Goal: Task Accomplishment & Management: Use online tool/utility

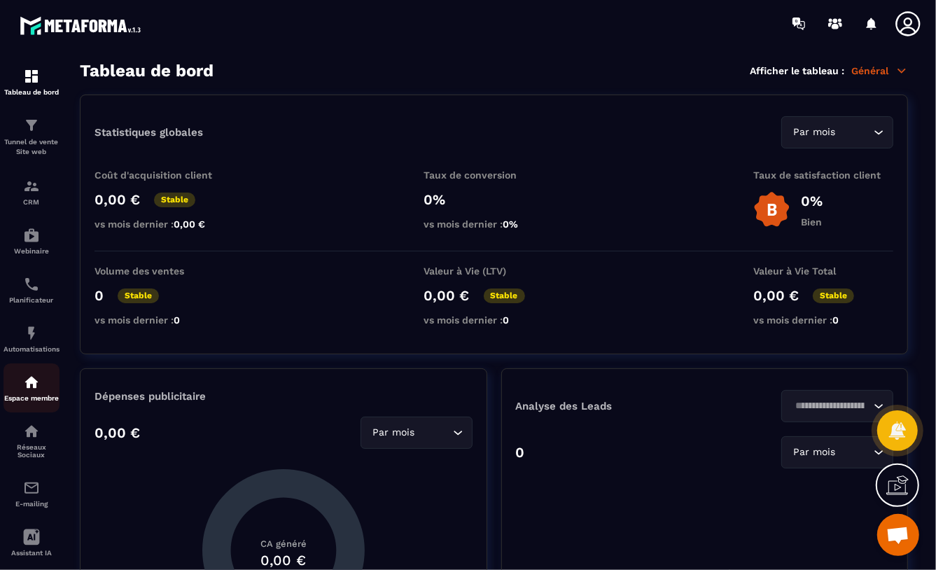
click at [32, 390] on img at bounding box center [31, 382] width 17 height 17
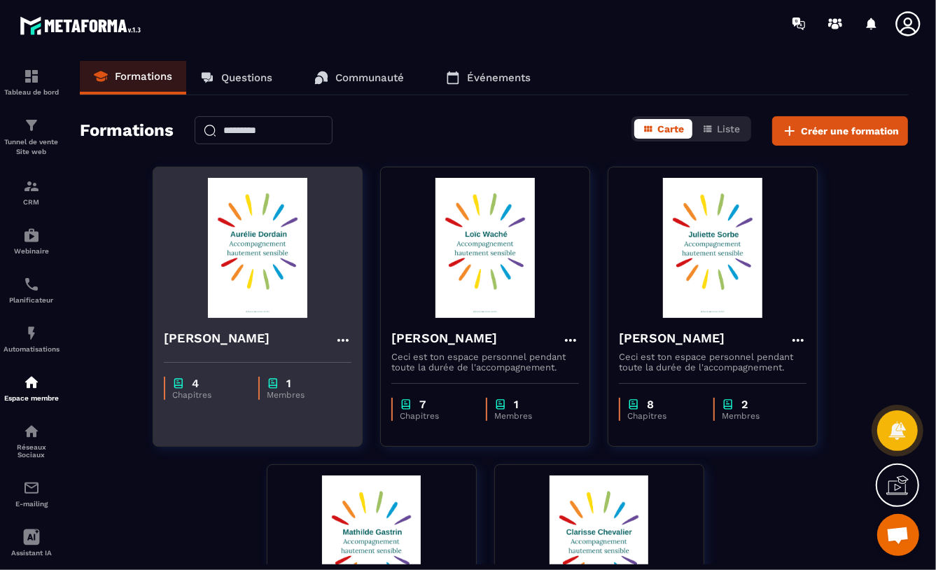
click at [245, 287] on img at bounding box center [258, 248] width 188 height 140
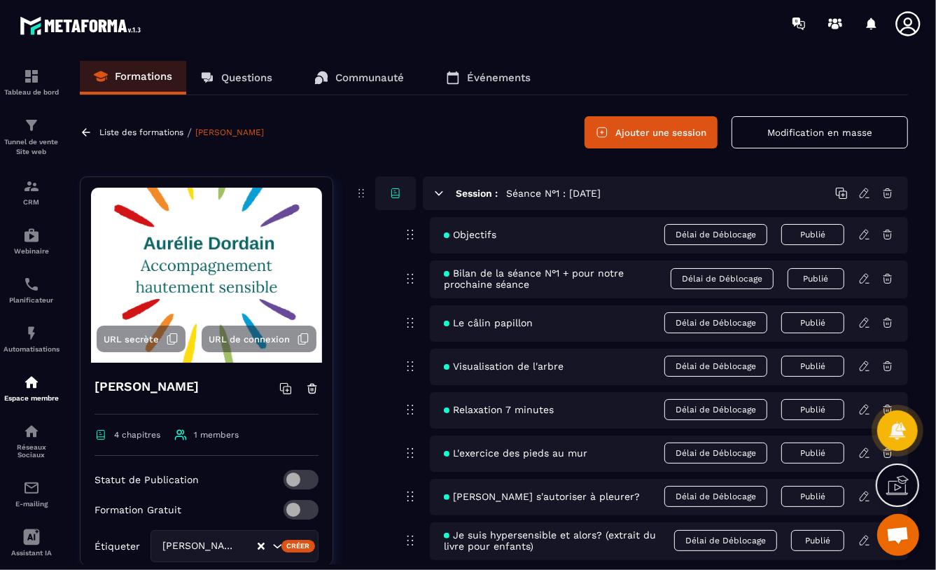
click at [638, 136] on button "Ajouter une session" at bounding box center [651, 132] width 133 height 32
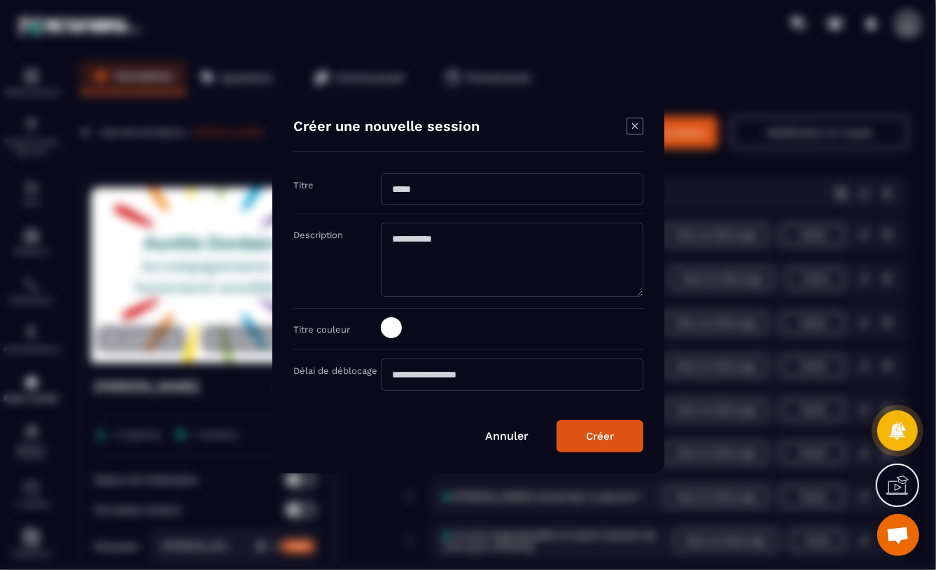
click at [391, 190] on input "Modal window" at bounding box center [512, 189] width 263 height 32
click at [447, 190] on input "**********" at bounding box center [512, 189] width 263 height 32
click at [467, 188] on input "**********" at bounding box center [512, 189] width 263 height 32
type input "**********"
click at [589, 443] on button "Créer" at bounding box center [600, 436] width 87 height 32
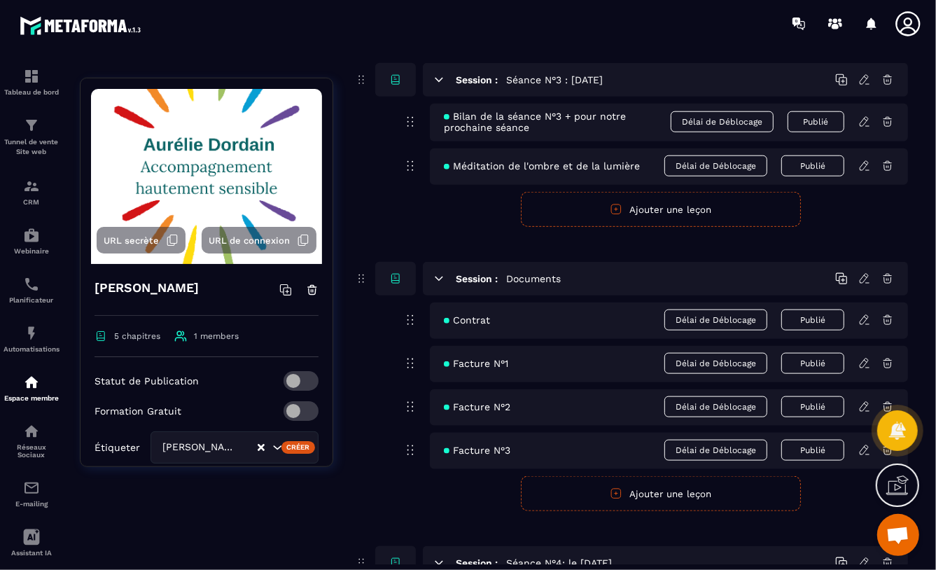
scroll to position [1053, 0]
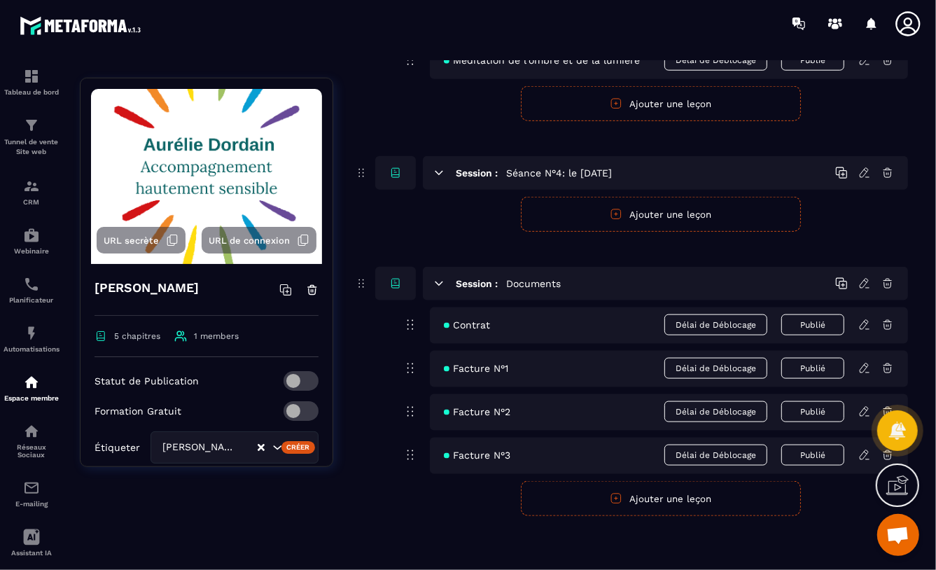
click at [674, 216] on button "Ajouter une leçon" at bounding box center [661, 214] width 280 height 35
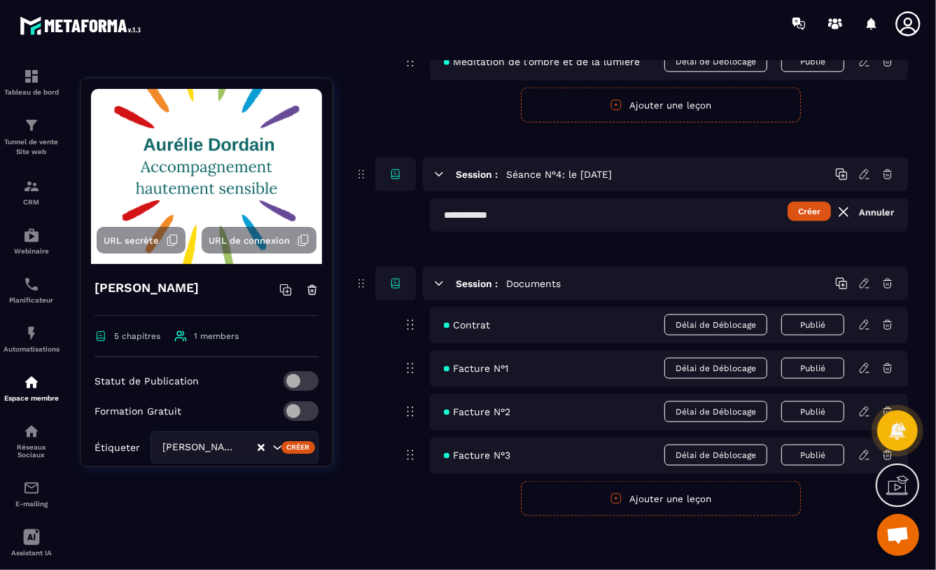
click at [445, 214] on input "text" at bounding box center [669, 215] width 478 height 34
click at [542, 215] on input "**********" at bounding box center [669, 215] width 478 height 34
click at [676, 215] on input "**********" at bounding box center [669, 215] width 478 height 34
type input "**********"
click at [810, 214] on button "Créer" at bounding box center [809, 212] width 43 height 20
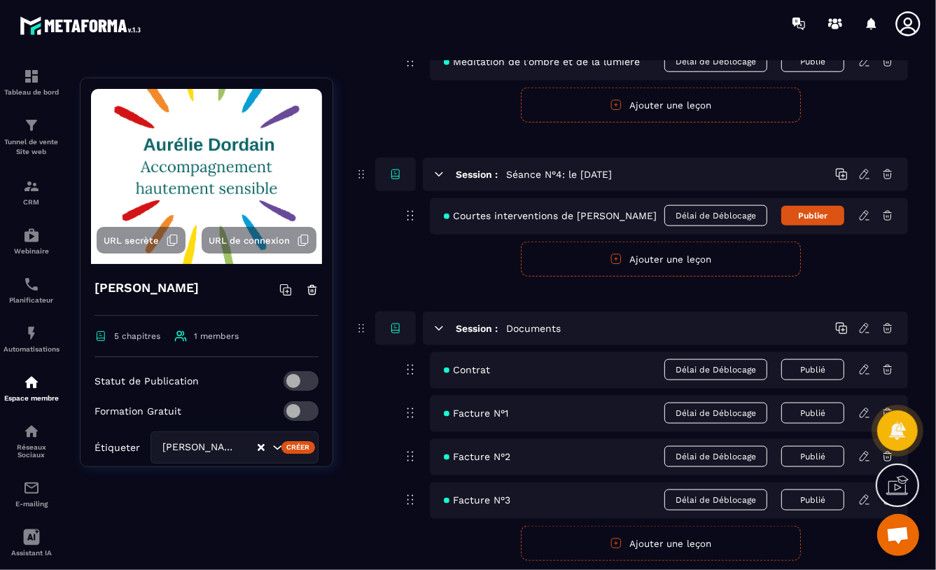
click at [862, 216] on icon at bounding box center [864, 215] width 8 height 9
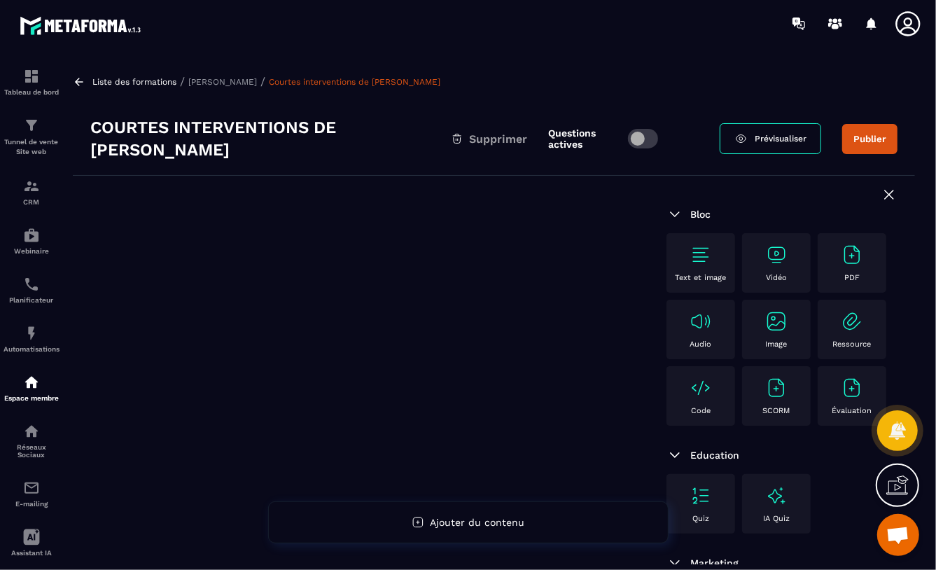
click at [765, 333] on img at bounding box center [776, 321] width 22 height 22
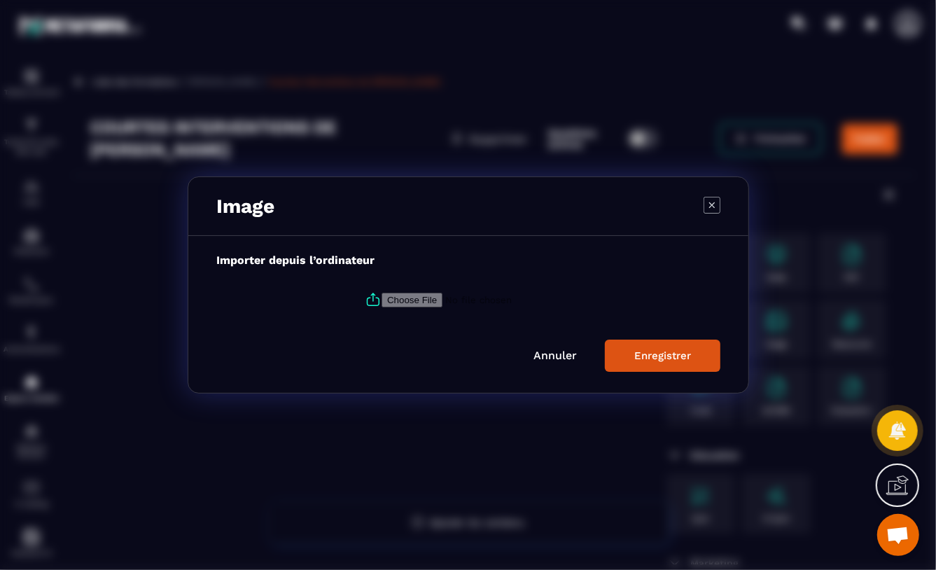
click at [403, 298] on input "Modal window" at bounding box center [477, 300] width 190 height 15
type input "**********"
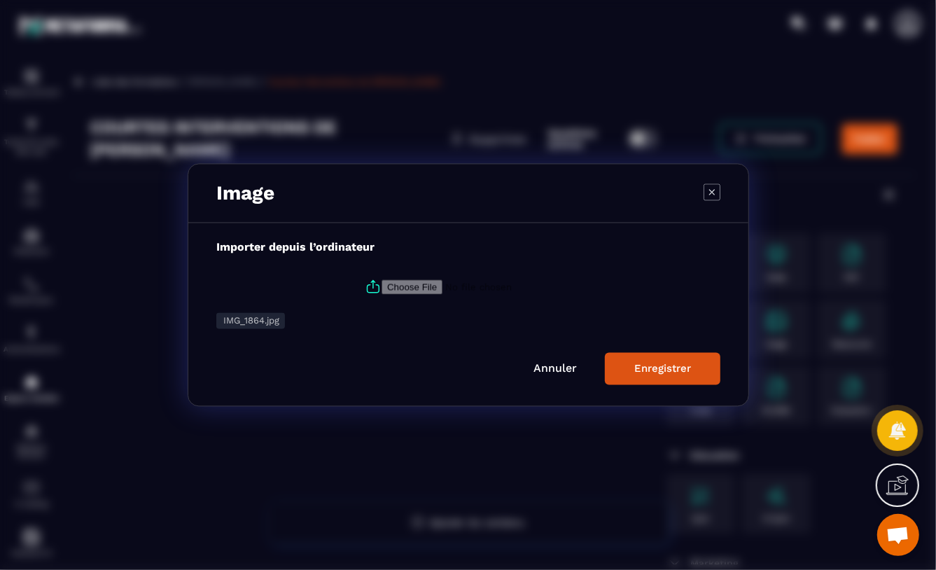
click at [652, 374] on div "Enregistrer" at bounding box center [662, 369] width 57 height 13
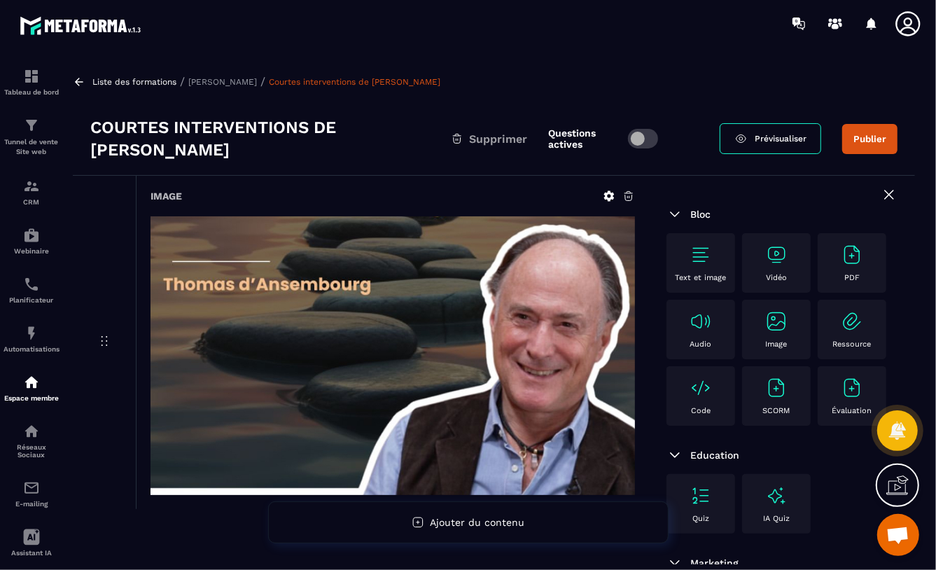
click at [777, 263] on img at bounding box center [776, 255] width 22 height 22
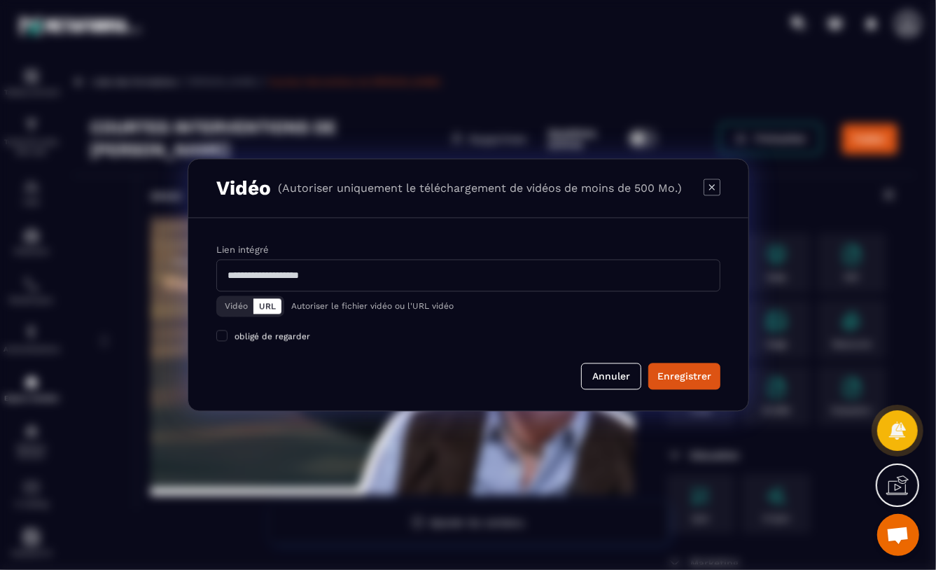
click at [236, 307] on button "Vidéo" at bounding box center [236, 306] width 34 height 15
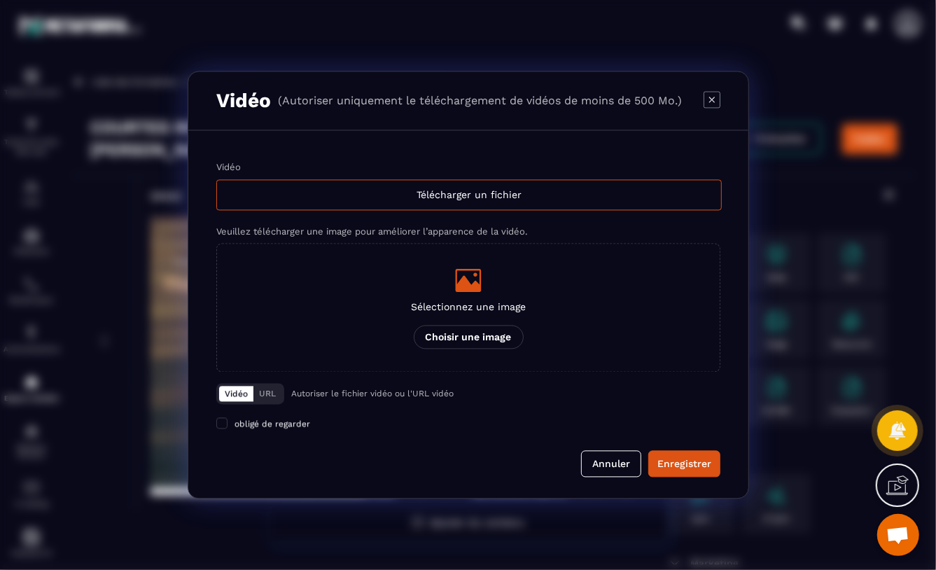
click at [465, 335] on p "Choisir une image" at bounding box center [468, 338] width 110 height 24
click at [0, 0] on input "Sélectionnez une image Choisir une image" at bounding box center [0, 0] width 0 height 0
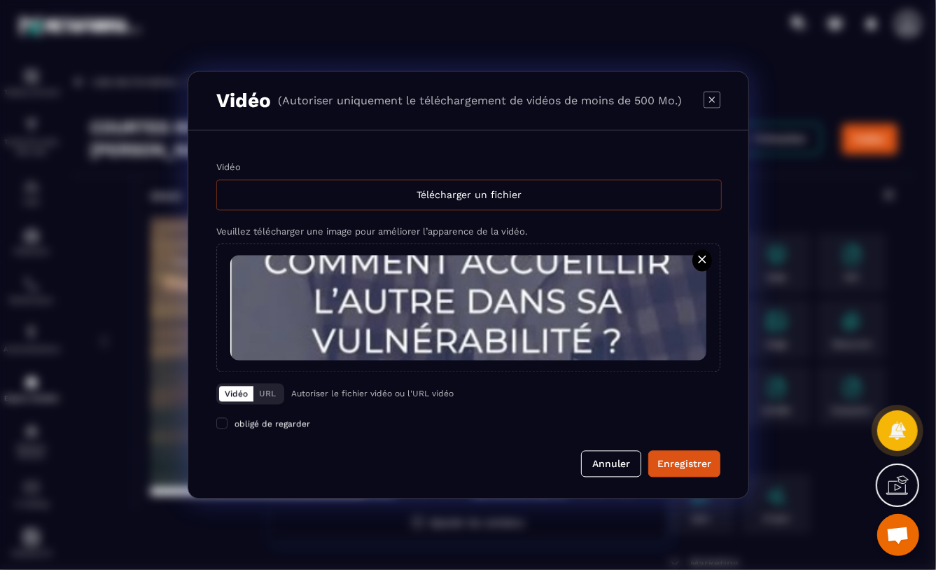
click at [458, 199] on div "Télécharger un fichier" at bounding box center [469, 195] width 506 height 31
click at [0, 0] on input "Vidéo Télécharger un fichier" at bounding box center [0, 0] width 0 height 0
click at [609, 466] on button "Annuler" at bounding box center [611, 464] width 60 height 27
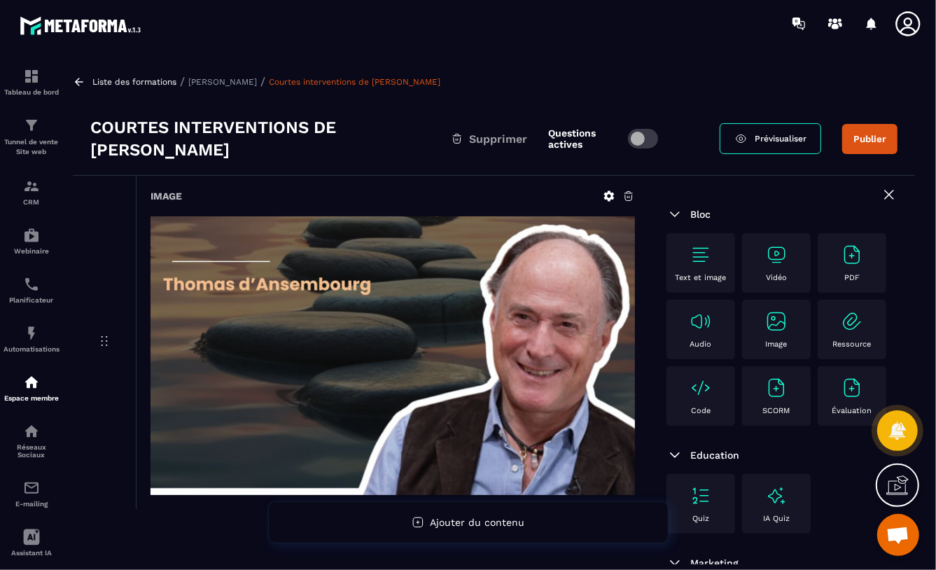
click at [765, 333] on img at bounding box center [776, 321] width 22 height 22
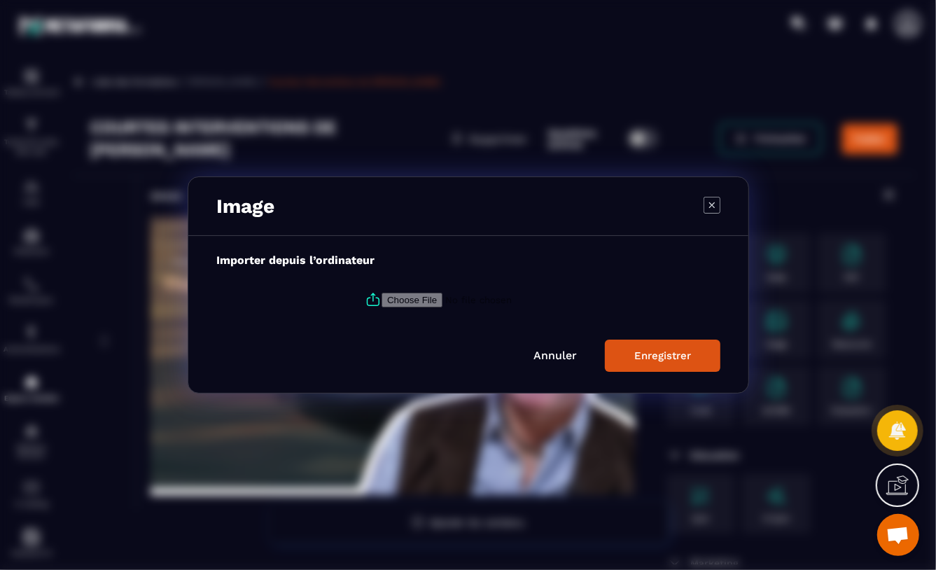
click at [394, 299] on input "Modal window" at bounding box center [477, 300] width 190 height 15
type input "**********"
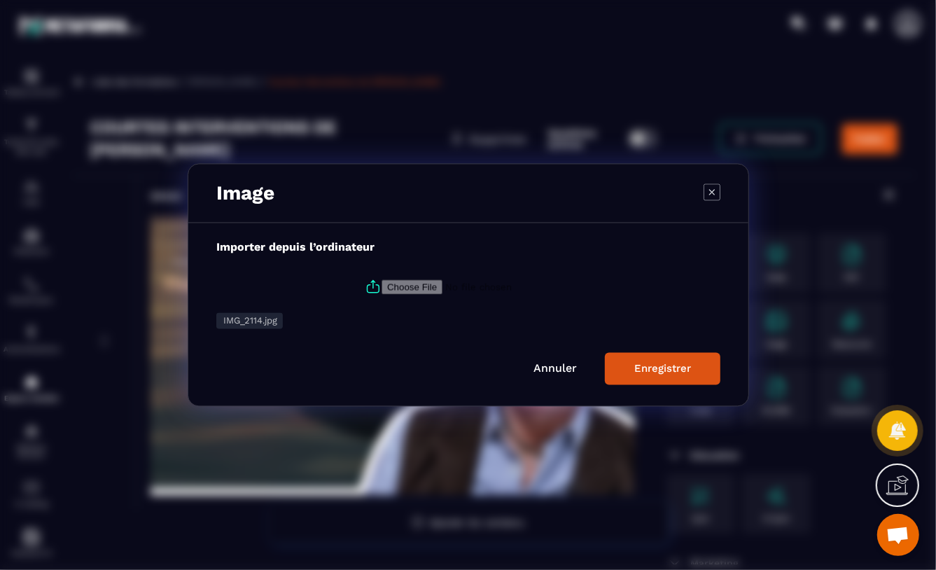
click at [623, 369] on button "Enregistrer" at bounding box center [663, 369] width 116 height 32
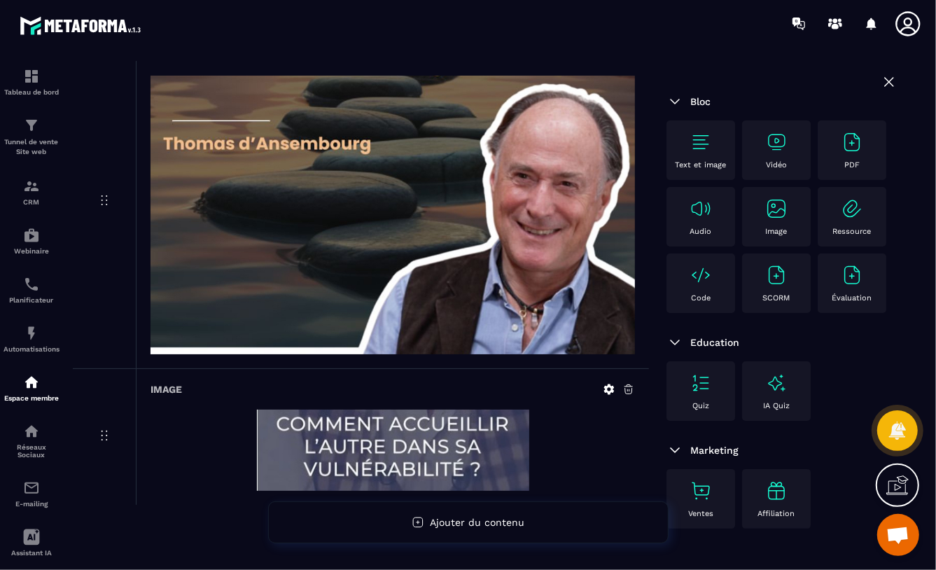
scroll to position [140, 0]
click at [772, 141] on img at bounding box center [776, 142] width 22 height 22
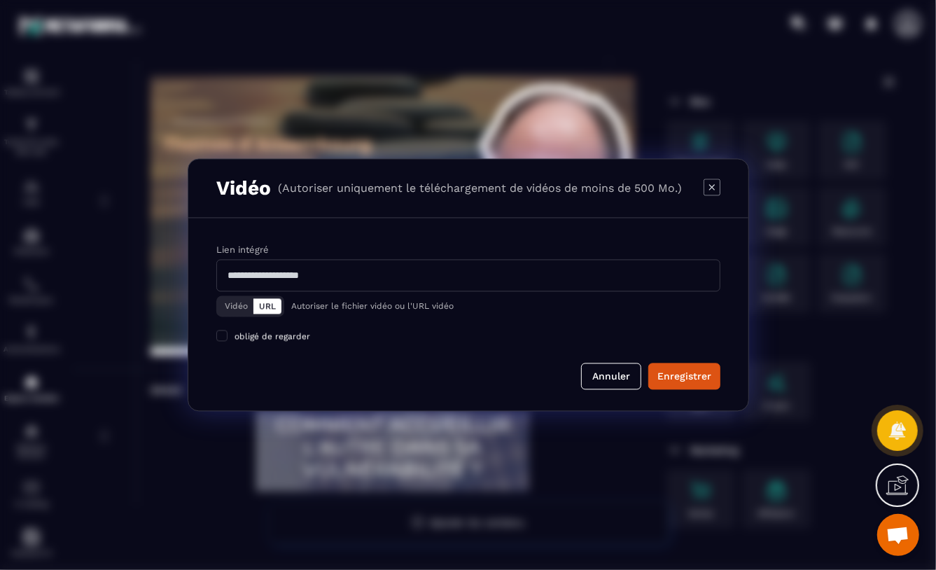
click at [235, 305] on button "Vidéo" at bounding box center [236, 306] width 34 height 15
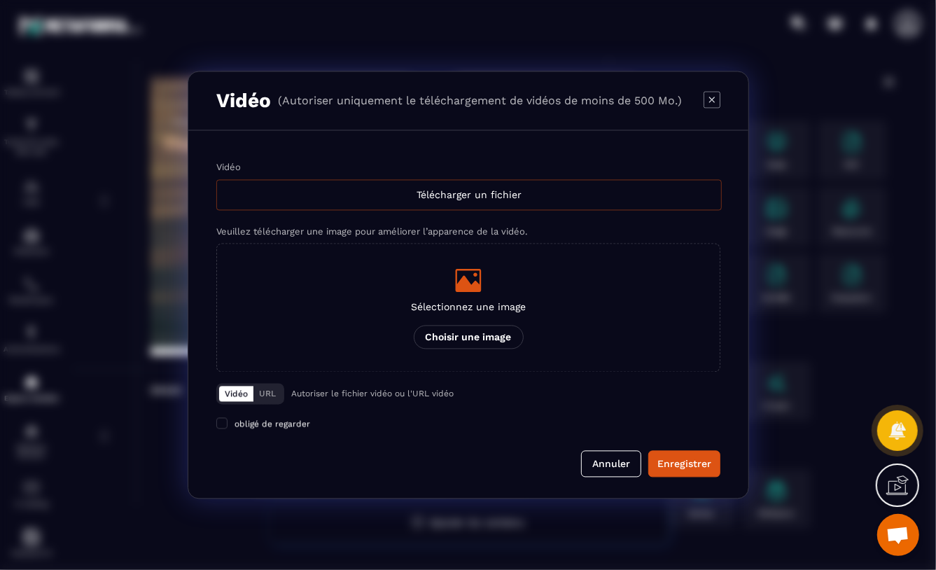
click at [448, 194] on div "Télécharger un fichier" at bounding box center [469, 195] width 506 height 31
click at [0, 0] on input "Vidéo Télécharger un fichier" at bounding box center [0, 0] width 0 height 0
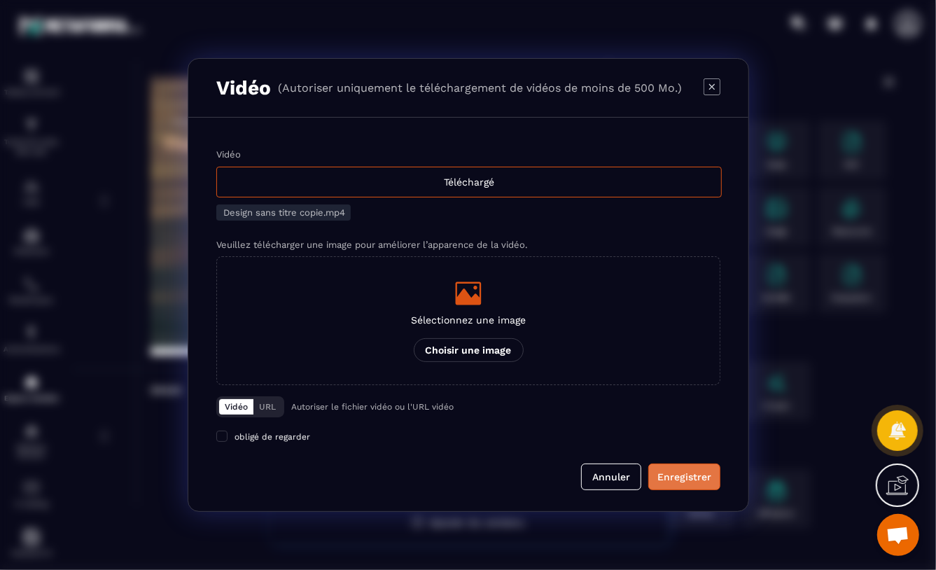
click at [686, 478] on div "Enregistrer" at bounding box center [685, 477] width 54 height 14
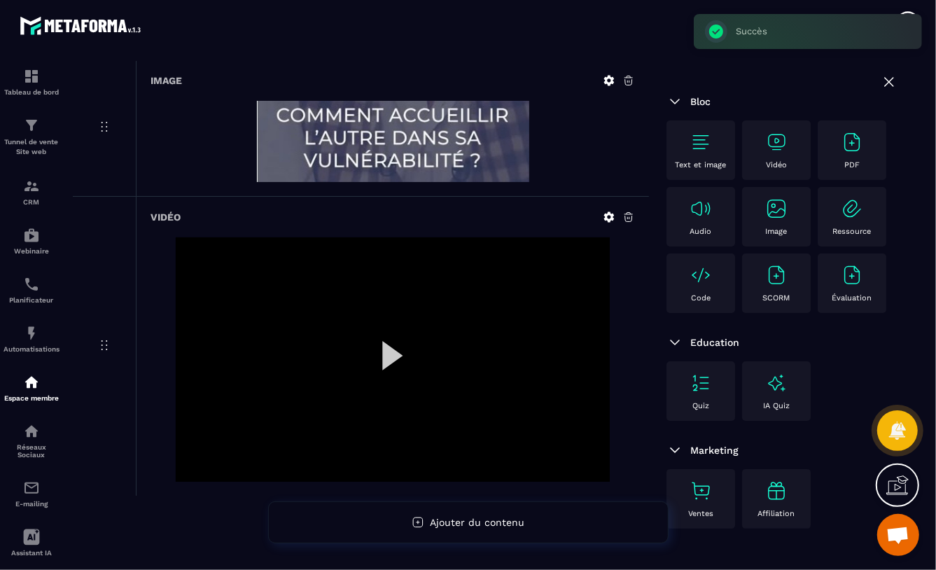
scroll to position [451, 0]
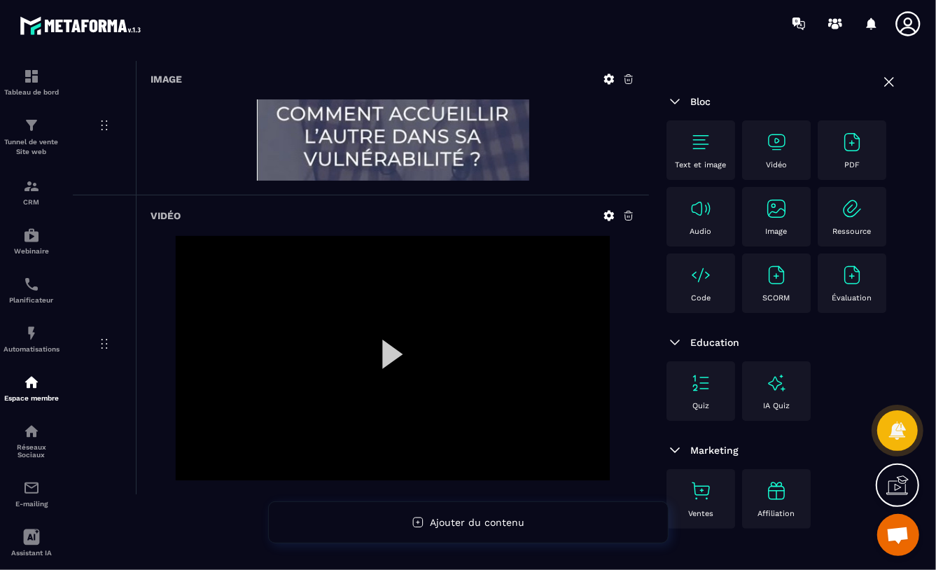
click at [391, 354] on div at bounding box center [393, 358] width 434 height 244
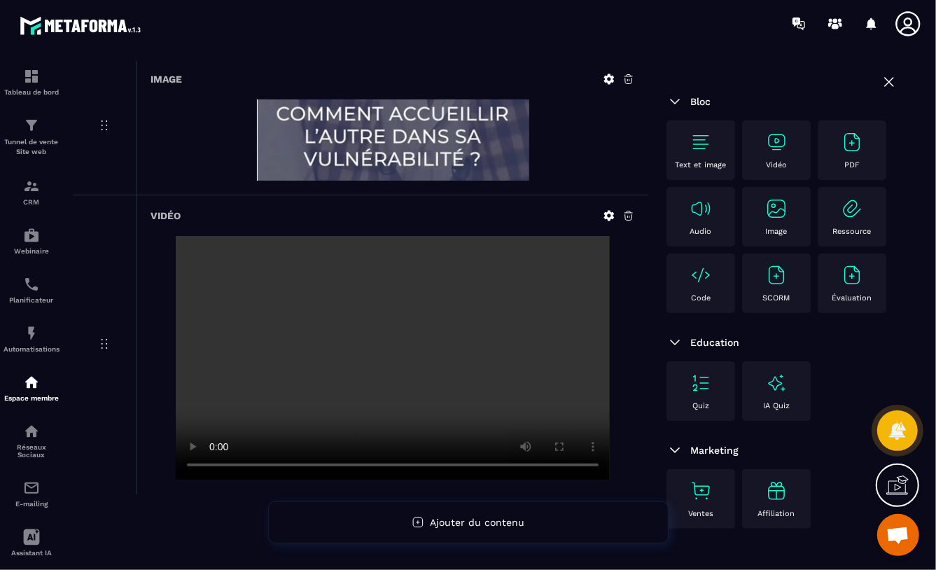
click at [630, 76] on icon at bounding box center [629, 79] width 13 height 13
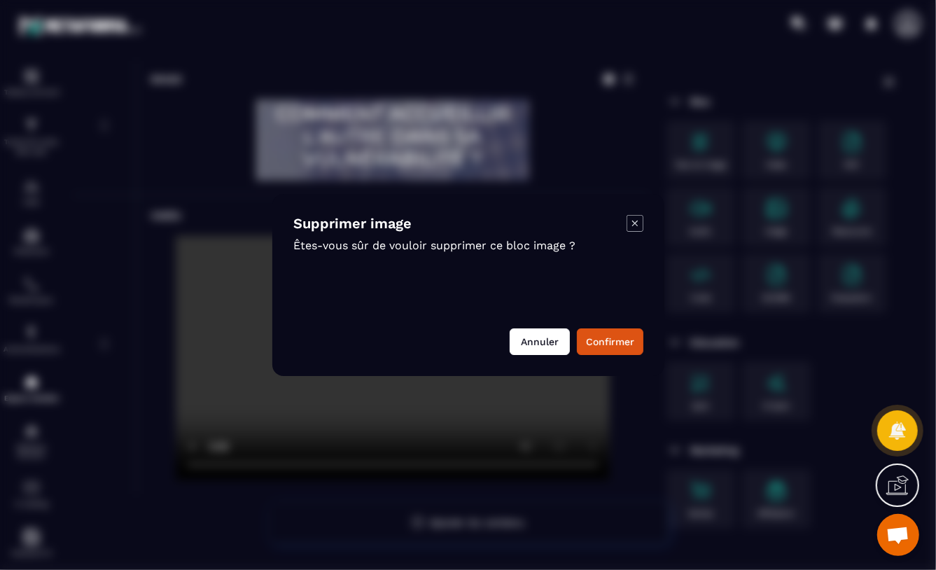
click at [536, 342] on button "Annuler" at bounding box center [540, 341] width 60 height 27
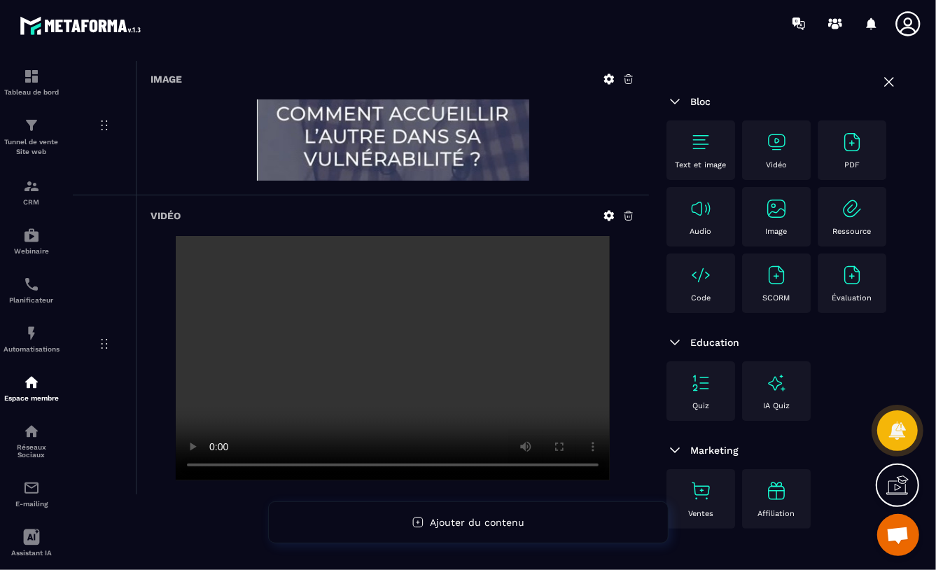
click at [631, 216] on icon at bounding box center [629, 215] width 13 height 13
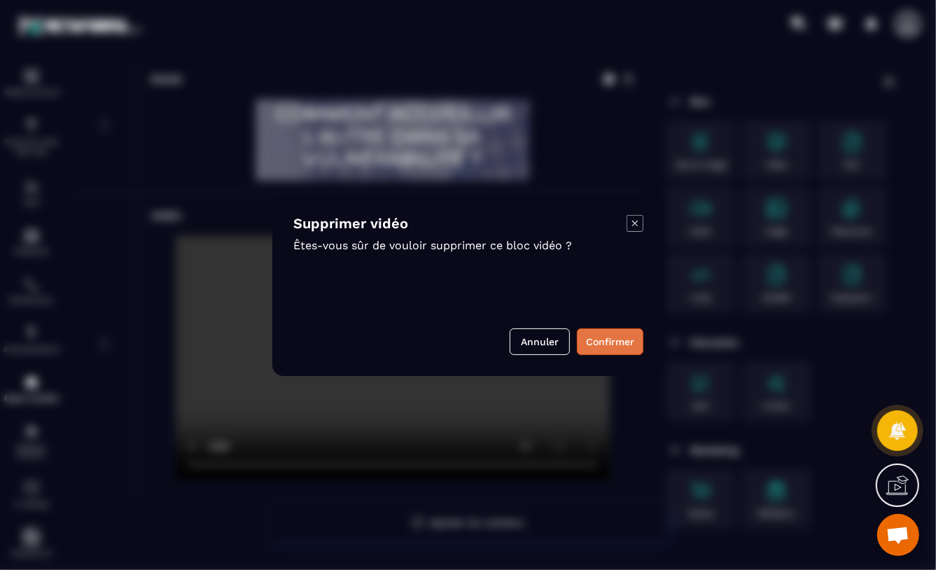
click at [615, 342] on button "Confirmer" at bounding box center [610, 341] width 67 height 27
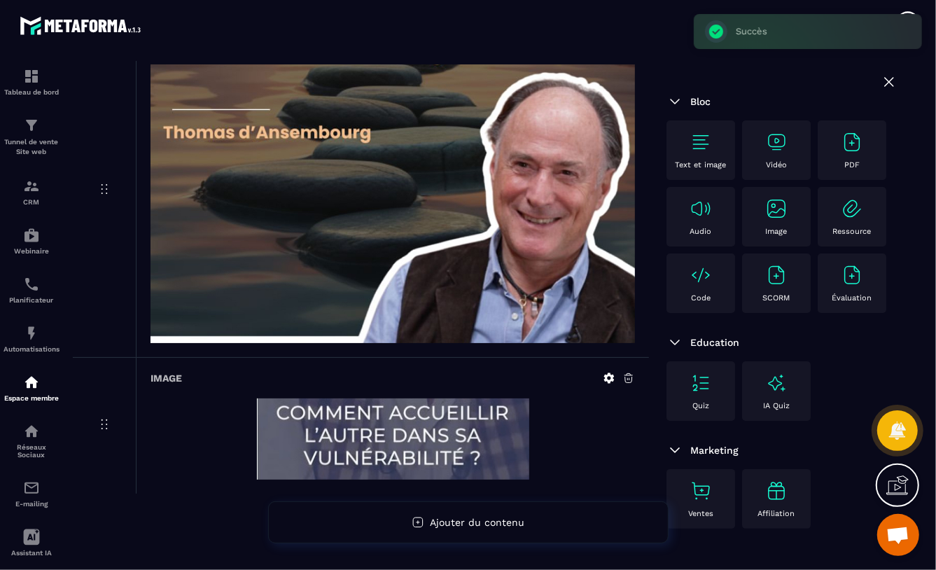
scroll to position [151, 0]
click at [629, 376] on icon at bounding box center [629, 379] width 13 height 13
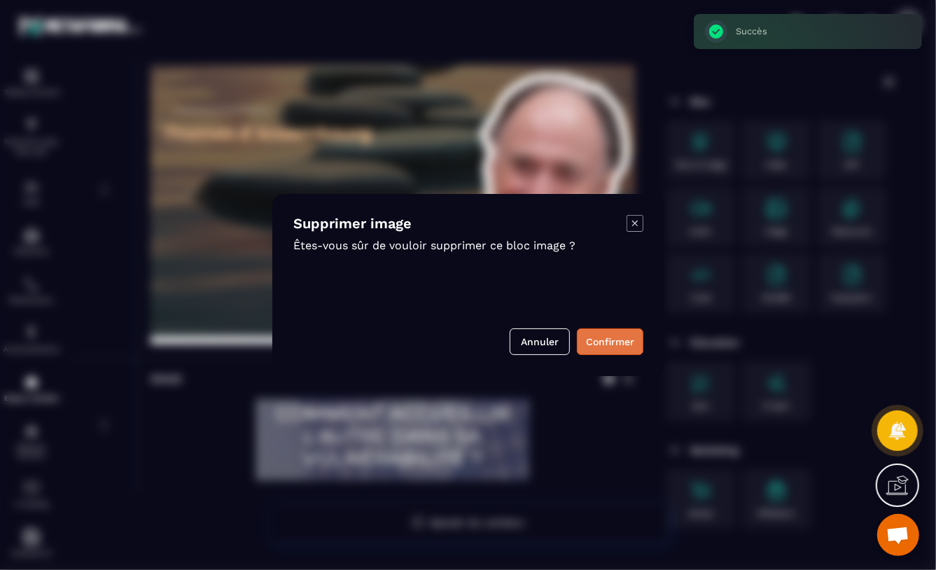
click at [615, 345] on button "Confirmer" at bounding box center [610, 341] width 67 height 27
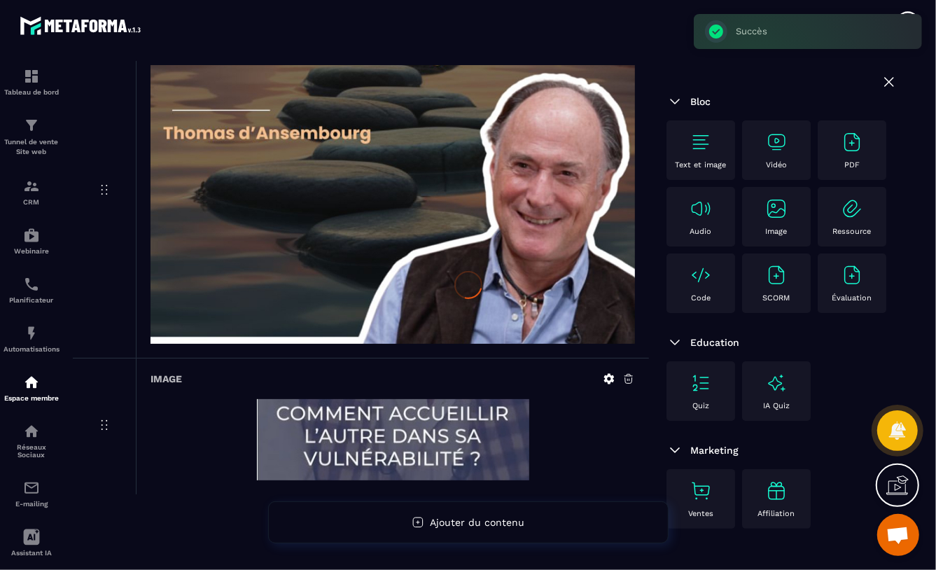
scroll to position [140, 0]
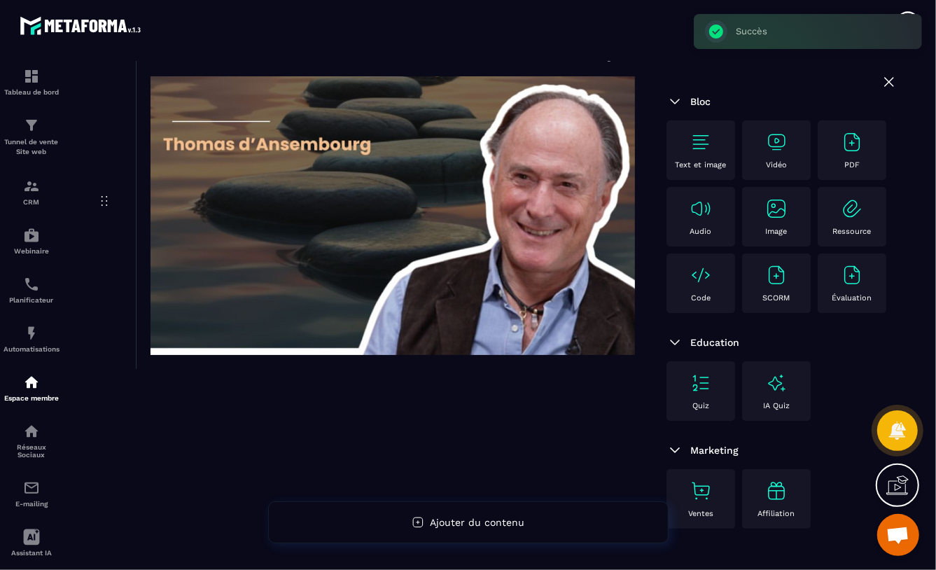
click at [772, 152] on img at bounding box center [776, 142] width 22 height 22
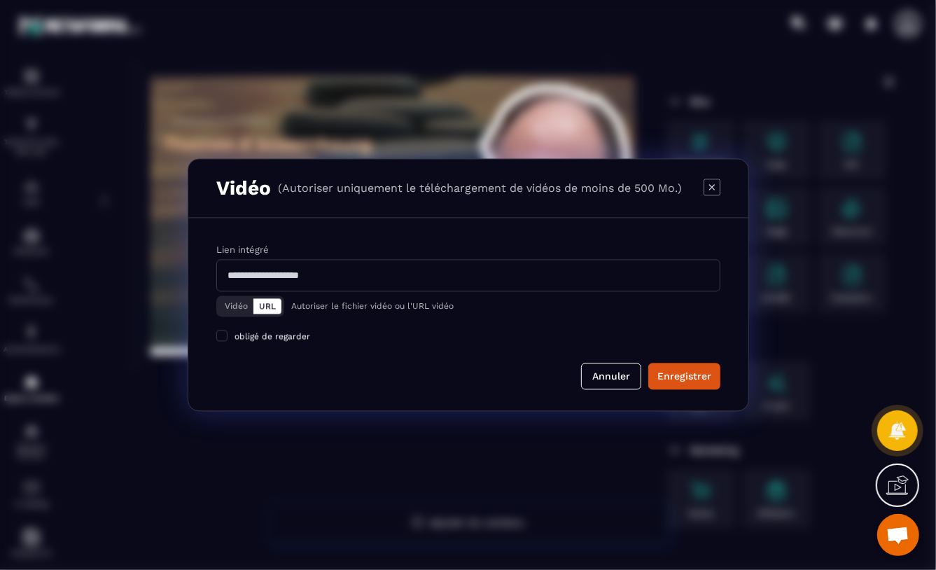
click at [235, 304] on button "Vidéo" at bounding box center [236, 306] width 34 height 15
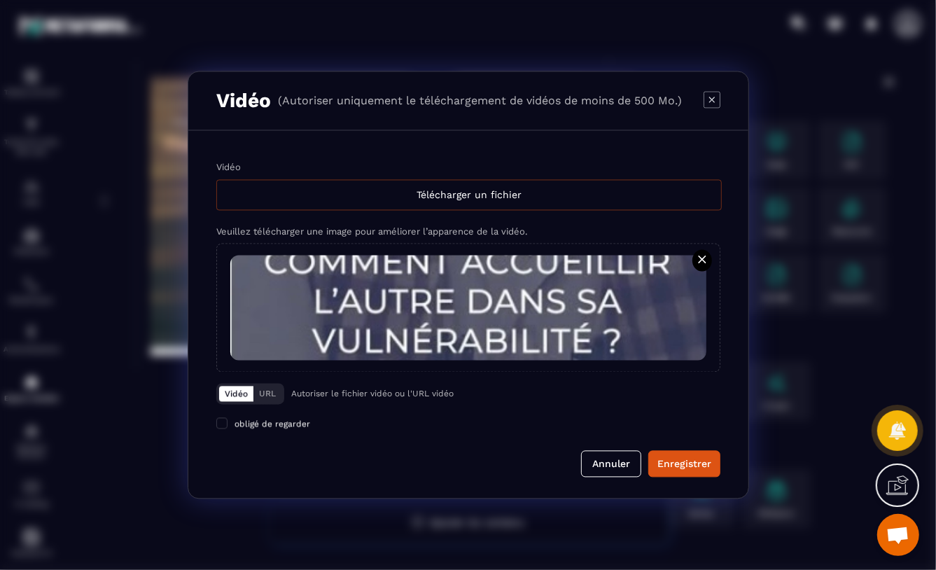
click at [459, 193] on div "Télécharger un fichier" at bounding box center [469, 195] width 506 height 31
click at [0, 0] on input "Vidéo Télécharger un fichier" at bounding box center [0, 0] width 0 height 0
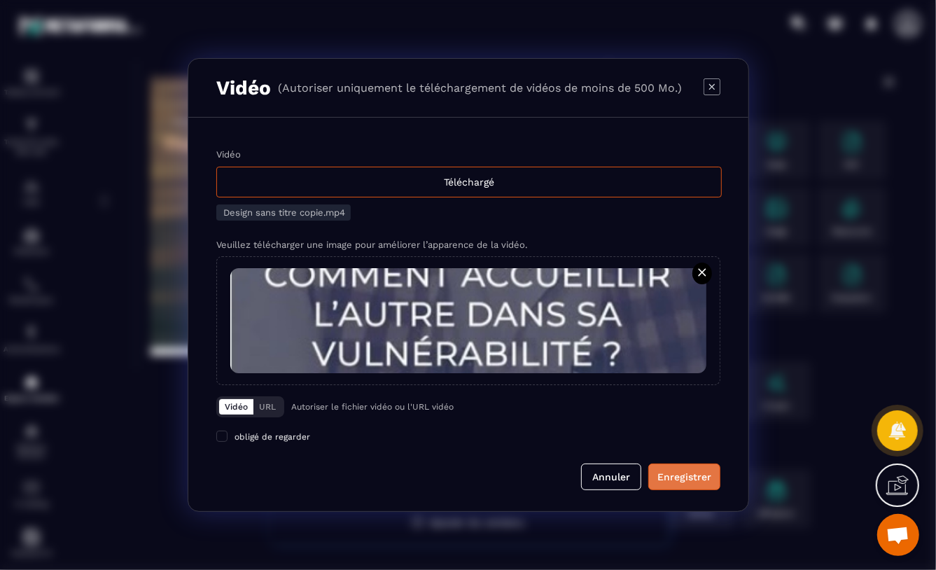
click at [669, 474] on div "Enregistrer" at bounding box center [685, 477] width 54 height 14
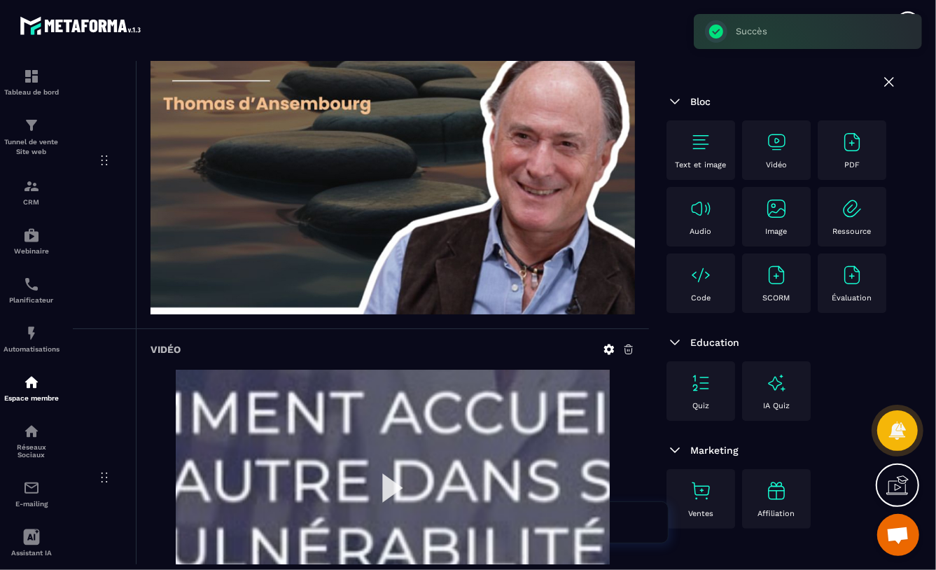
scroll to position [314, 0]
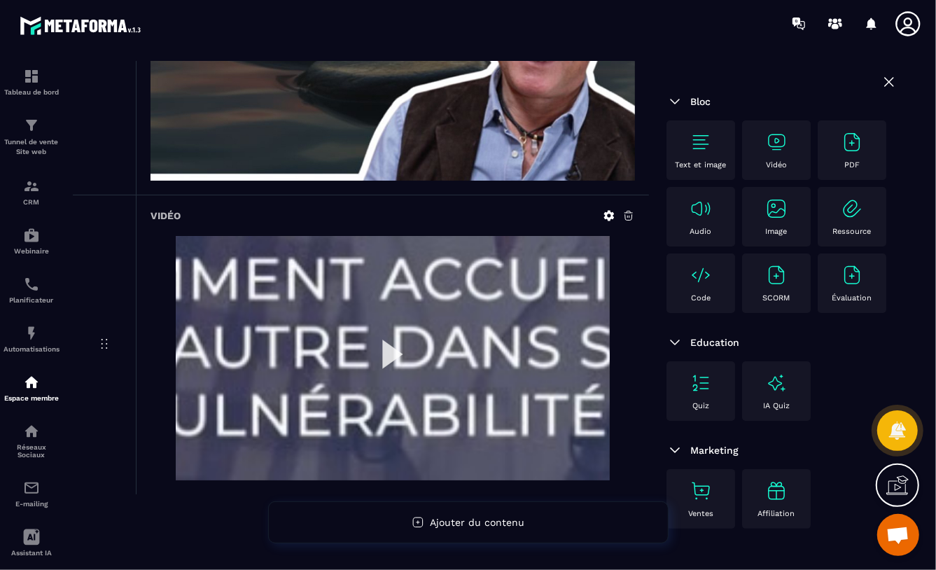
click at [389, 356] on img at bounding box center [393, 358] width 434 height 244
